Goal: Task Accomplishment & Management: Manage account settings

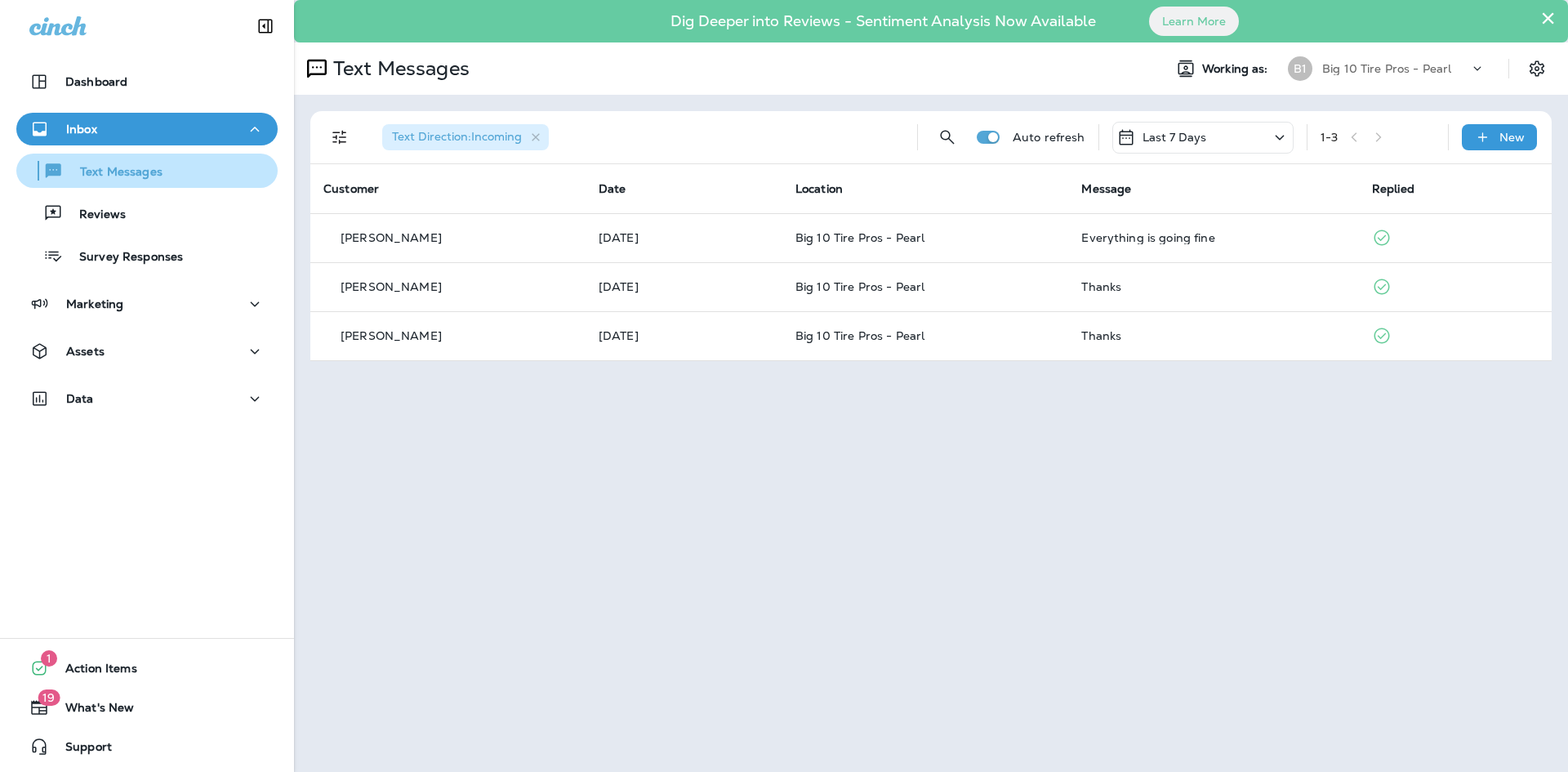
click at [95, 178] on p "Text Messages" at bounding box center [113, 173] width 99 height 16
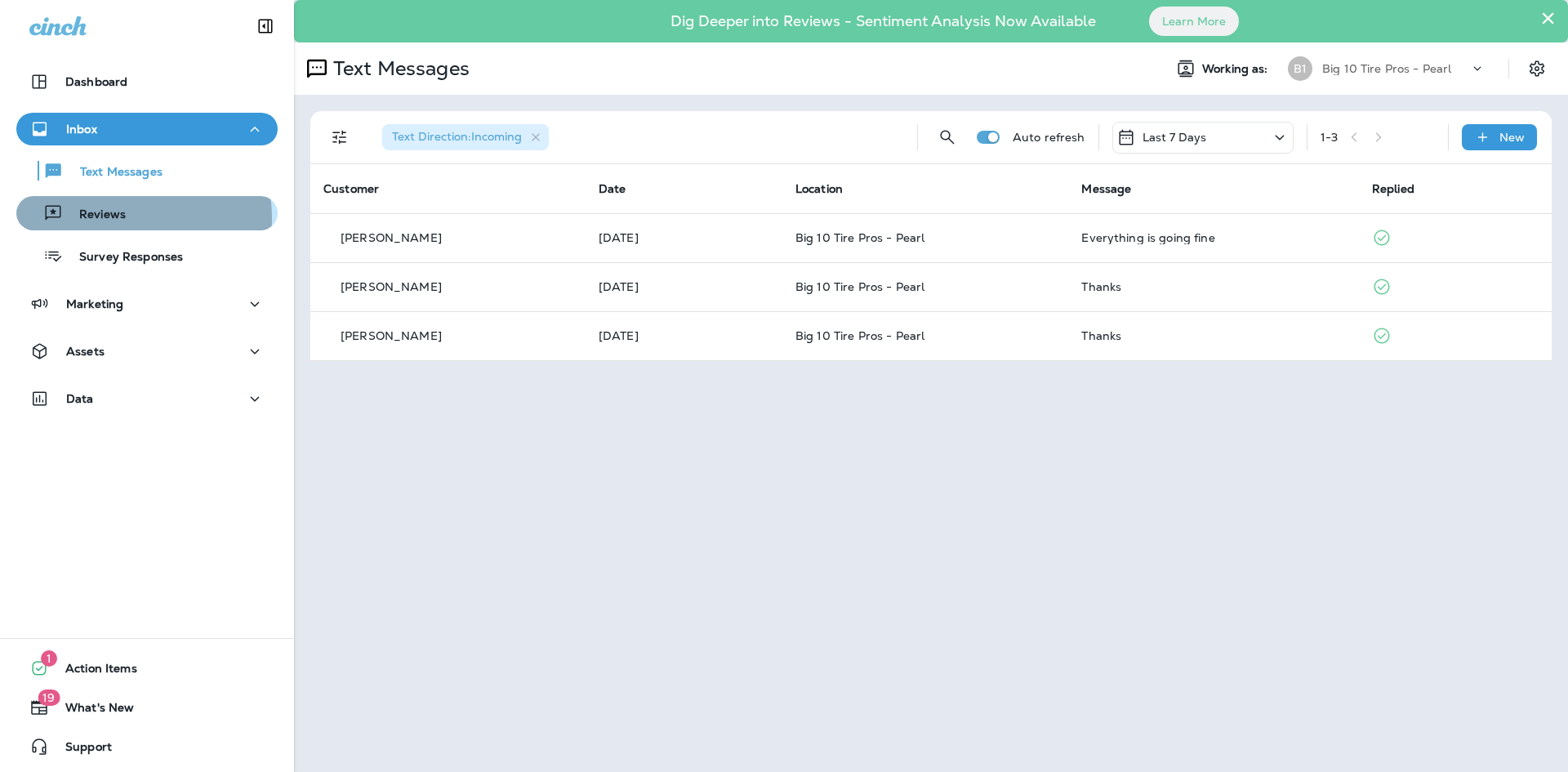
click at [109, 219] on p "Reviews" at bounding box center [94, 216] width 63 height 16
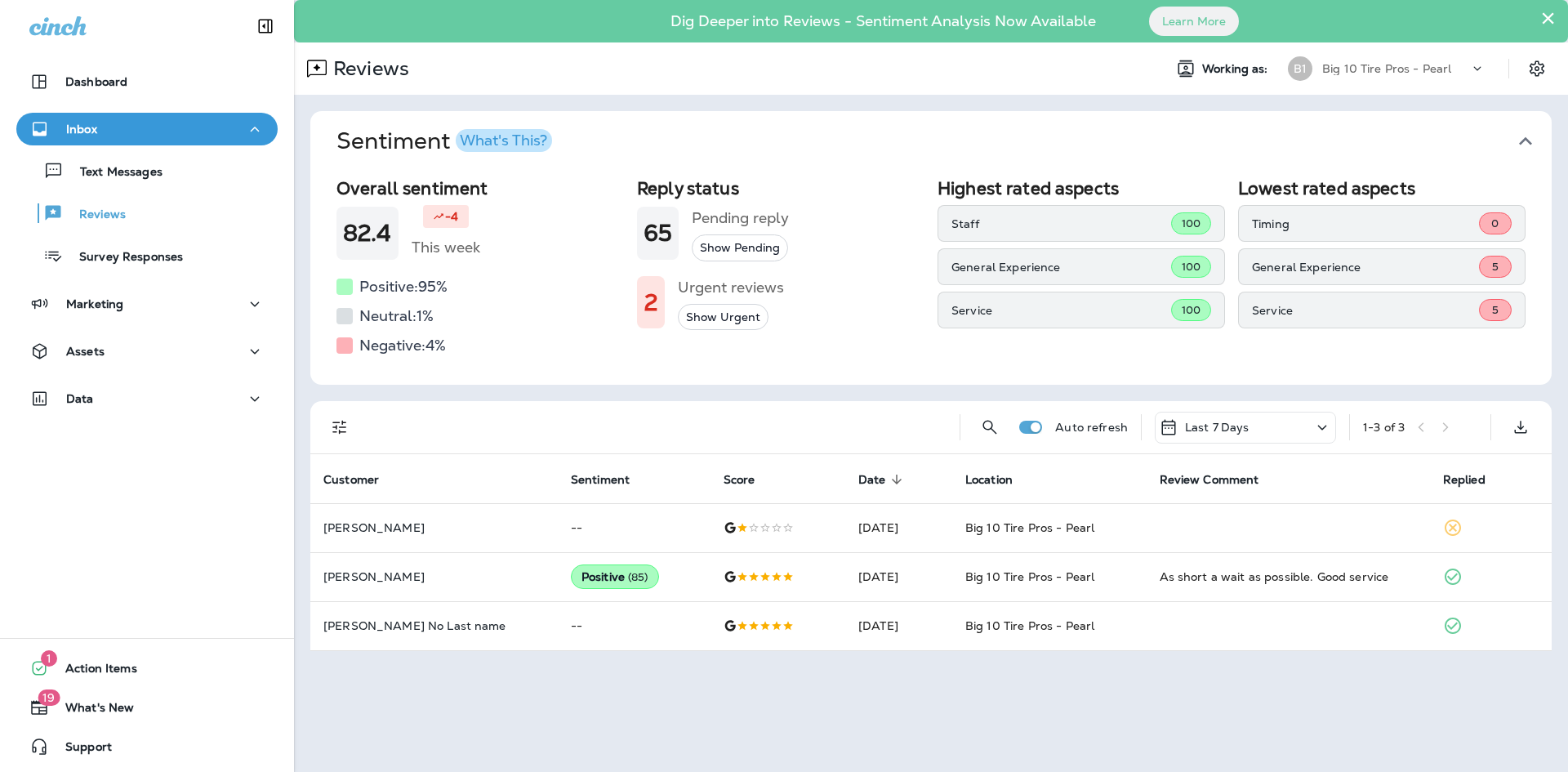
click at [721, 320] on button "Show Urgent" at bounding box center [723, 317] width 91 height 27
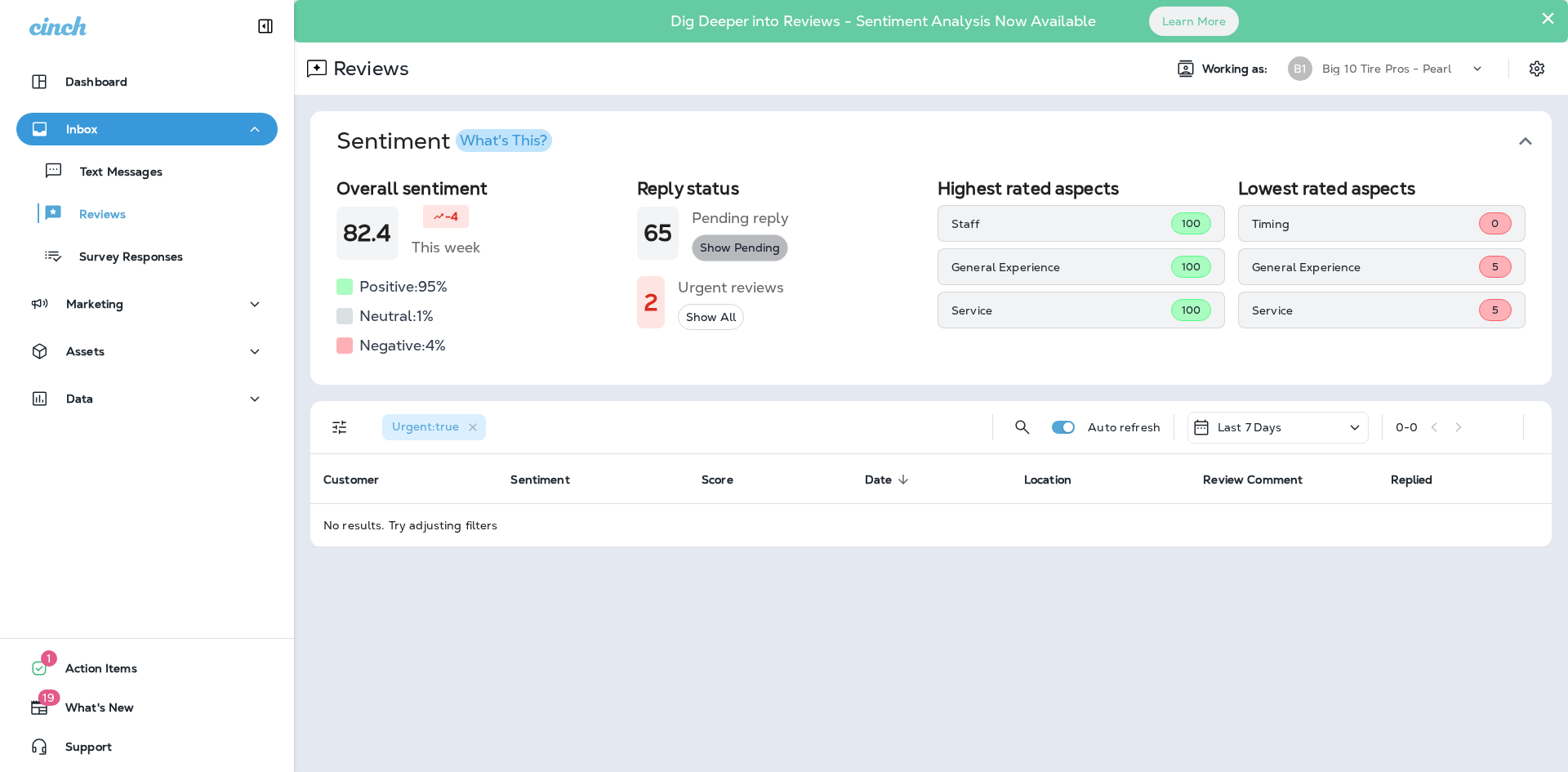
click at [715, 251] on button "Show Pending" at bounding box center [739, 248] width 96 height 27
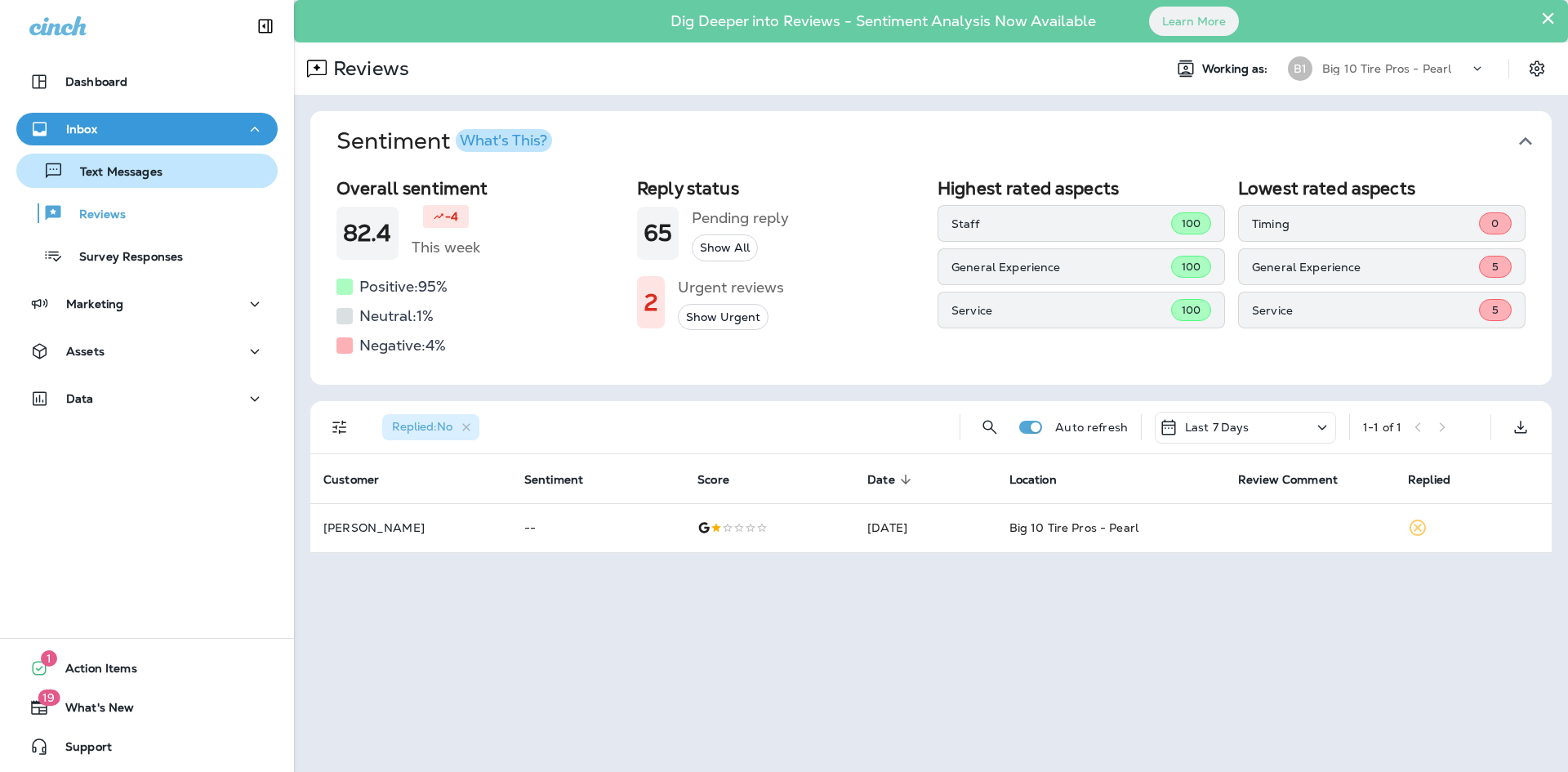
click at [87, 171] on p "Text Messages" at bounding box center [113, 173] width 99 height 16
